Goal: Task Accomplishment & Management: Manage account settings

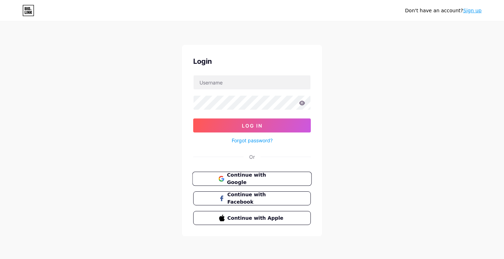
click at [254, 179] on span "Continue with Google" at bounding box center [256, 178] width 58 height 15
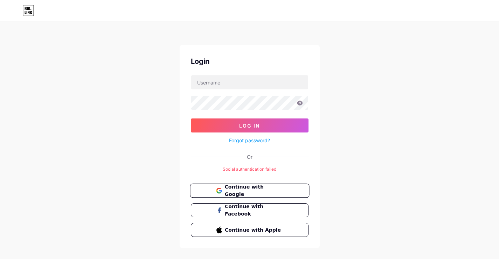
click at [235, 193] on span "Continue with Google" at bounding box center [253, 190] width 58 height 15
